Goal: Task Accomplishment & Management: Complete application form

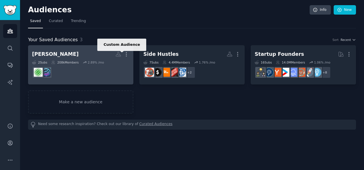
click at [118, 53] on icon at bounding box center [118, 54] width 6 height 6
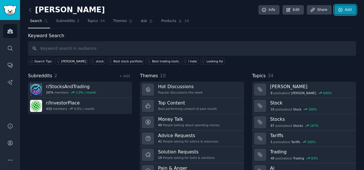
click at [343, 10] on link "Add" at bounding box center [344, 10] width 21 height 10
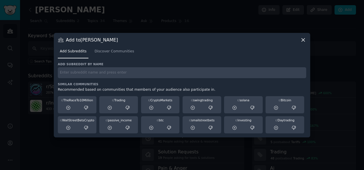
click at [300, 39] on icon at bounding box center [303, 40] width 6 height 6
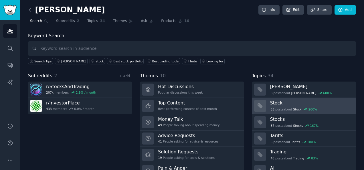
click at [277, 106] on div "33 post s about Stock 200 %" at bounding box center [311, 109] width 82 height 6
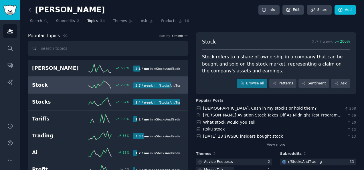
click at [185, 35] on icon "button" at bounding box center [186, 36] width 4 height 4
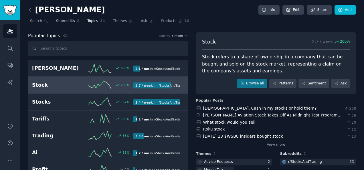
click at [63, 20] on span "Subreddits" at bounding box center [65, 21] width 19 height 5
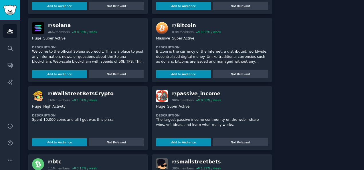
scroll to position [230, 0]
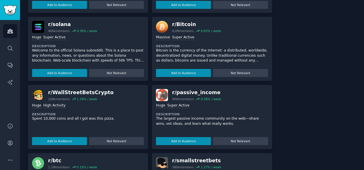
click at [304, 110] on div "About this audience Custom Audience 208k Members ↑ 2.9 % / month Age Size Activ…" at bounding box center [318, 43] width 76 height 483
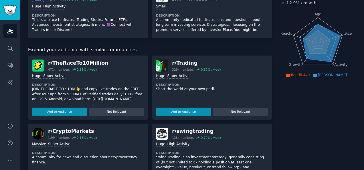
scroll to position [0, 0]
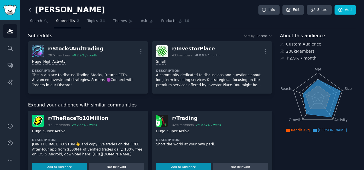
click at [29, 10] on icon at bounding box center [30, 10] width 6 height 6
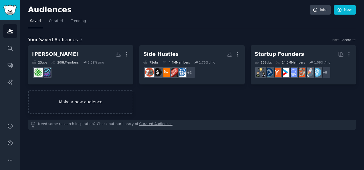
click at [87, 99] on link "Make a new audience" at bounding box center [80, 101] width 105 height 23
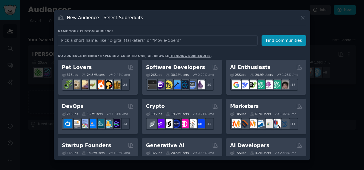
click at [230, 38] on input "text" at bounding box center [158, 40] width 200 height 11
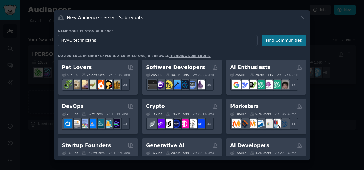
type input "HVAC technicians"
click at [279, 41] on button "Find Communities" at bounding box center [283, 40] width 45 height 11
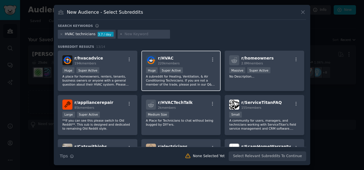
click at [188, 77] on p "A subreddit for Heating, Ventilation, & Air Conditioning Technicians. If you ar…" at bounding box center [181, 80] width 70 height 12
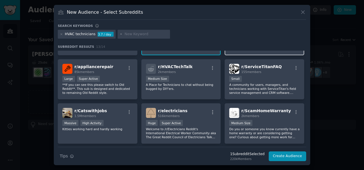
scroll to position [36, 0]
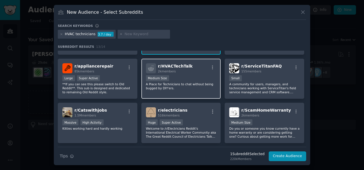
click at [172, 85] on p "A Place for Technicians to chat without being bugged by DIY'ers." at bounding box center [181, 86] width 70 height 8
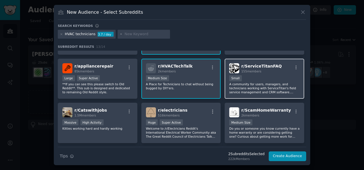
click at [254, 84] on p "A community for users, managers, and technicians working with ServiceTitan's fi…" at bounding box center [264, 88] width 70 height 12
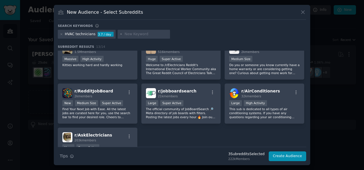
scroll to position [101, 0]
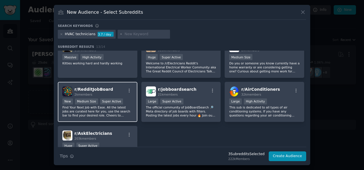
click at [97, 110] on p "Find Your Next Job with Ease. All the latest jobs are curated here for you, use…" at bounding box center [97, 111] width 70 height 12
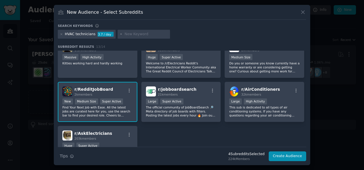
scroll to position [118, 0]
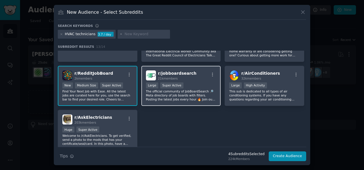
click at [178, 95] on p "The official community of JobBoardSearch 🔎 Meta directory of job boards with fi…" at bounding box center [181, 95] width 70 height 12
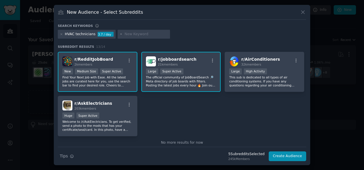
scroll to position [141, 0]
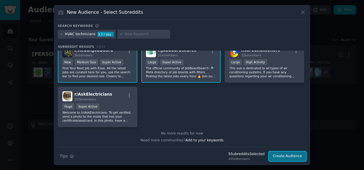
click at [288, 153] on button "Create Audience" at bounding box center [287, 156] width 38 height 10
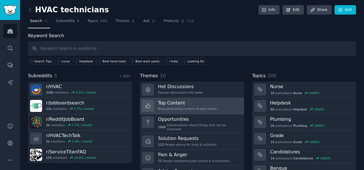
click at [180, 103] on h3 "Top Content" at bounding box center [187, 103] width 59 height 6
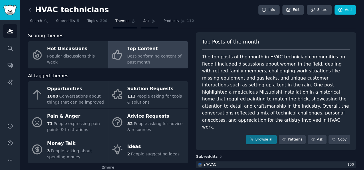
click at [143, 20] on span "Ask" at bounding box center [146, 21] width 6 height 5
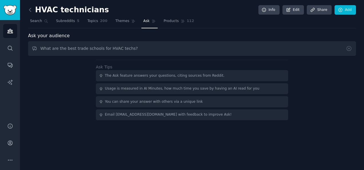
type input "What are the best trade schools for HVAC techs?"
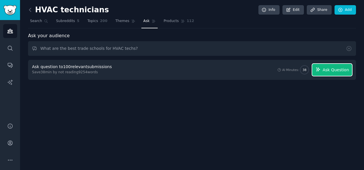
click at [334, 67] on span "Ask Question" at bounding box center [335, 70] width 26 height 6
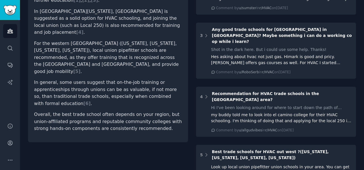
scroll to position [170, 0]
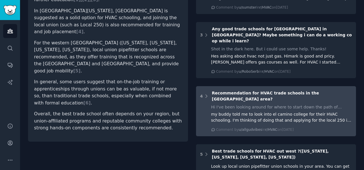
click at [284, 104] on div "Hi I've been looking around for where to start down the path of getting educate…" at bounding box center [281, 107] width 141 height 6
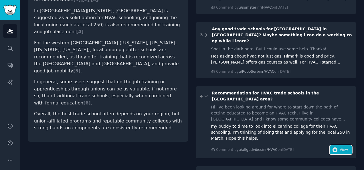
click at [339, 147] on span "View" at bounding box center [343, 149] width 8 height 5
